Goal: Transaction & Acquisition: Purchase product/service

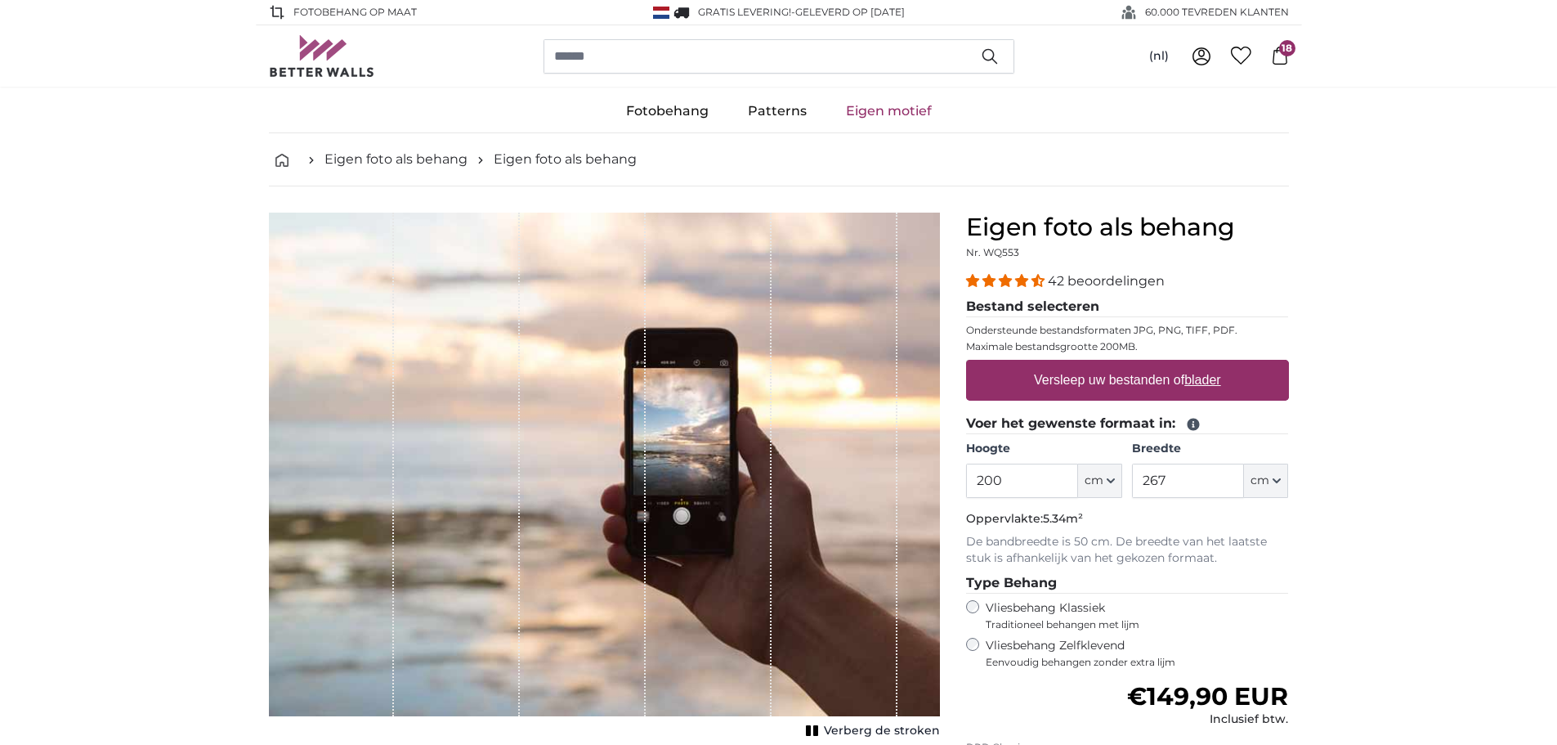
click at [1127, 388] on label "Versleep uw bestanden of blader" at bounding box center [1128, 380] width 200 height 33
click at [1127, 365] on input "Versleep uw bestanden of blader" at bounding box center [1127, 362] width 323 height 5
type input "**********"
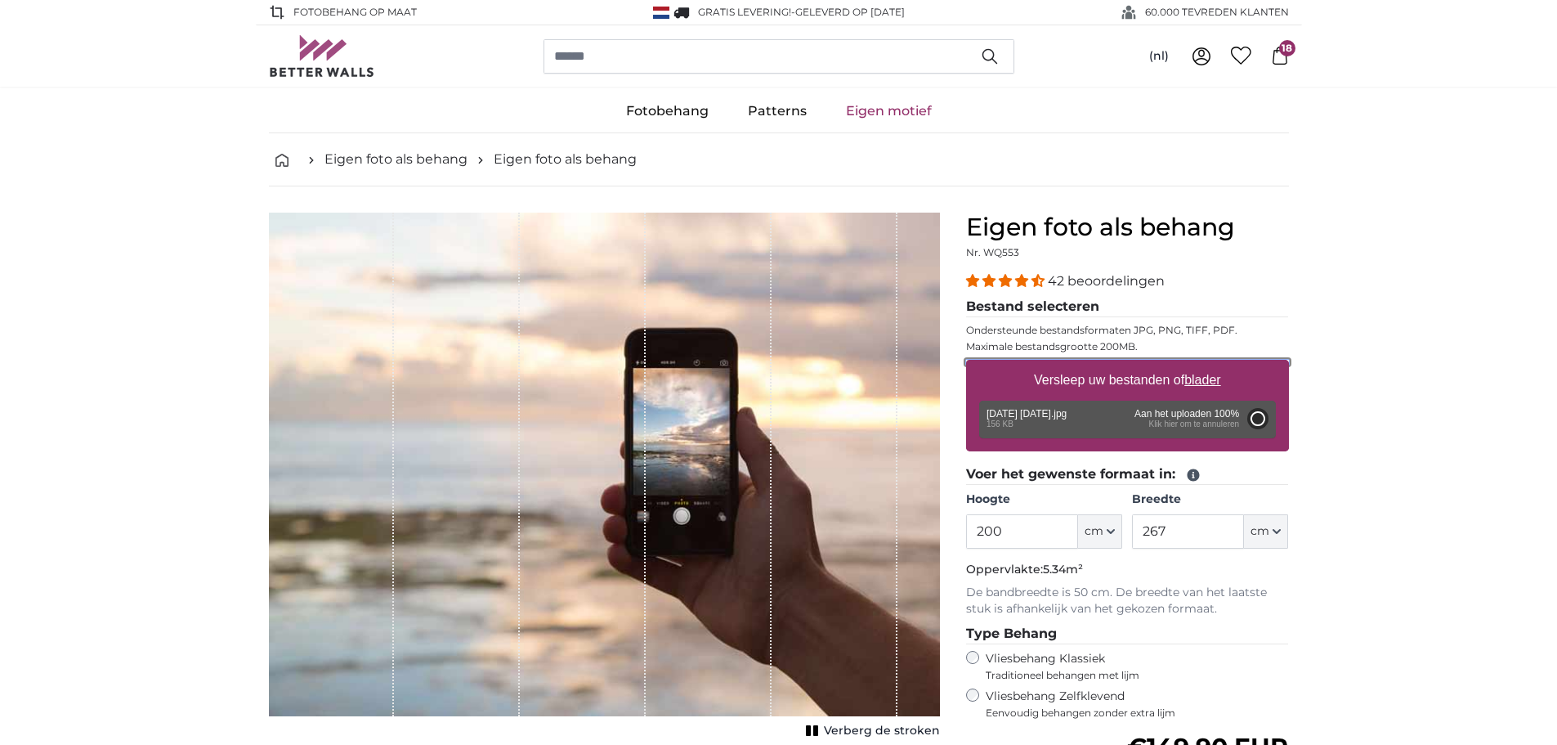
type input "100"
type input "56"
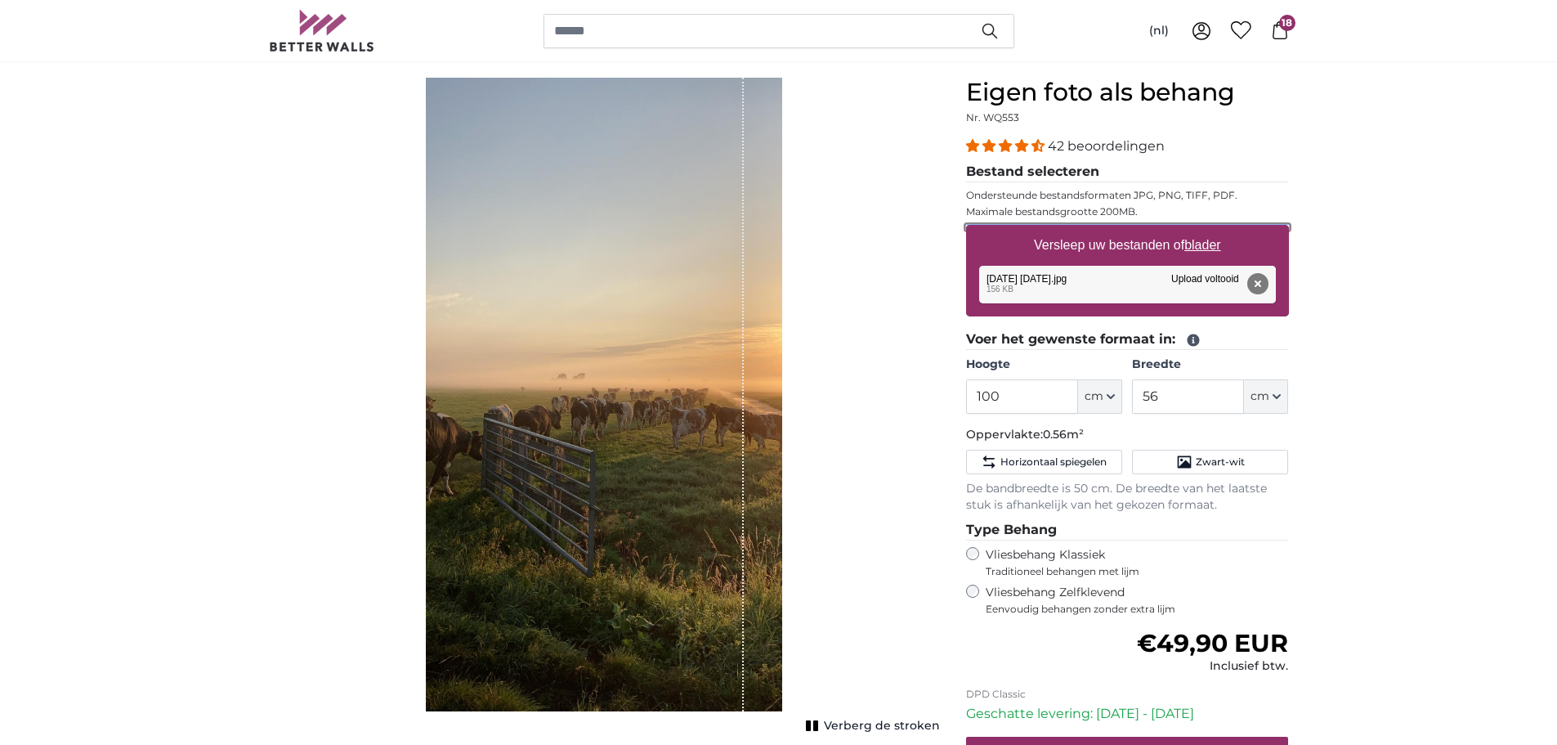
scroll to position [163, 0]
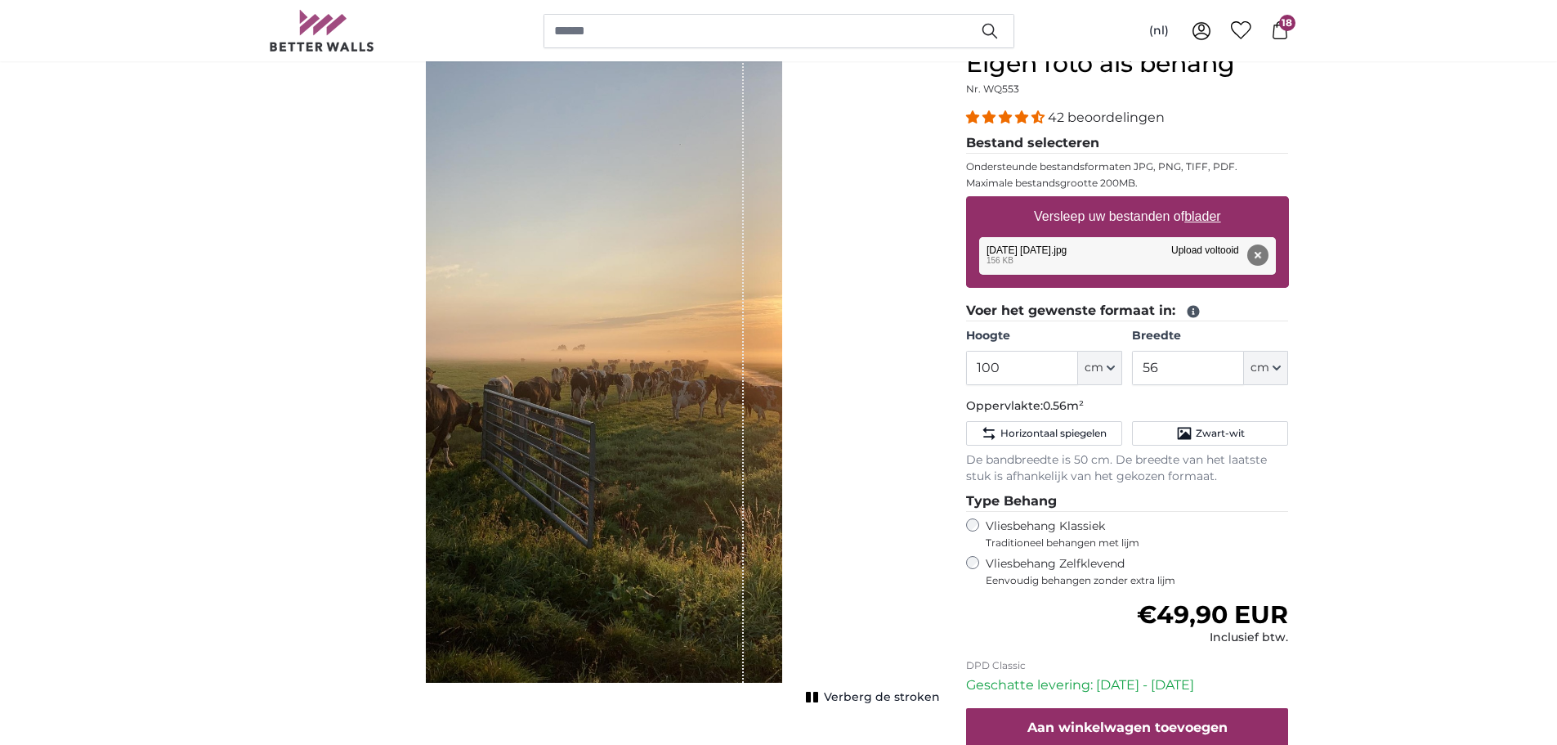
click at [1207, 221] on u "blader" at bounding box center [1202, 216] width 36 height 14
click at [1207, 201] on input "Versleep uw bestanden of blader" at bounding box center [1127, 198] width 323 height 5
